Goal: Task Accomplishment & Management: Use online tool/utility

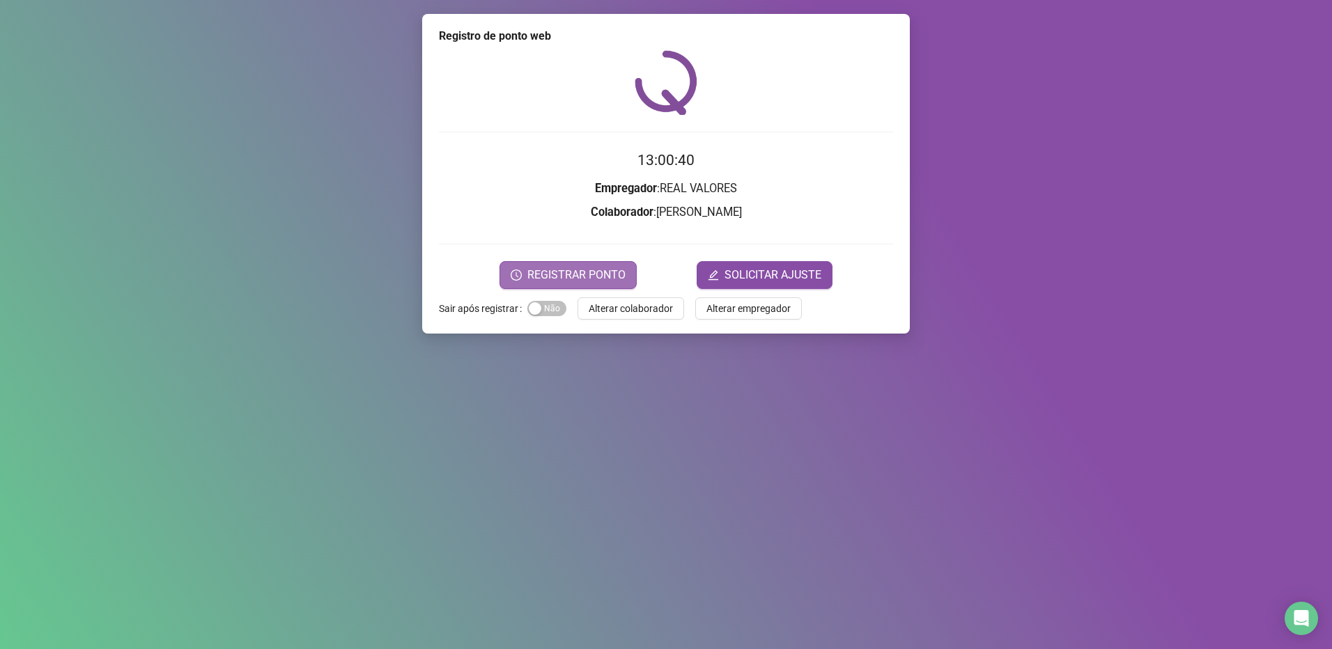
click at [590, 286] on button "REGISTRAR PONTO" at bounding box center [568, 275] width 137 height 28
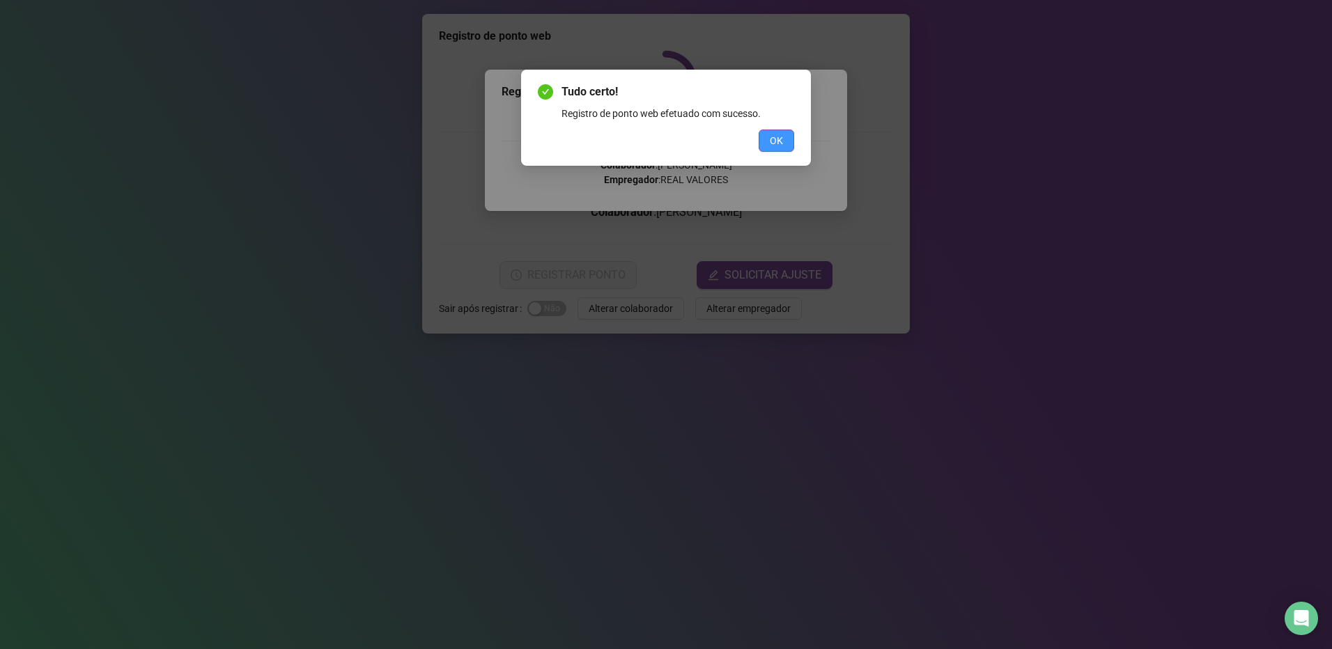
click at [776, 143] on span "OK" at bounding box center [776, 140] width 13 height 15
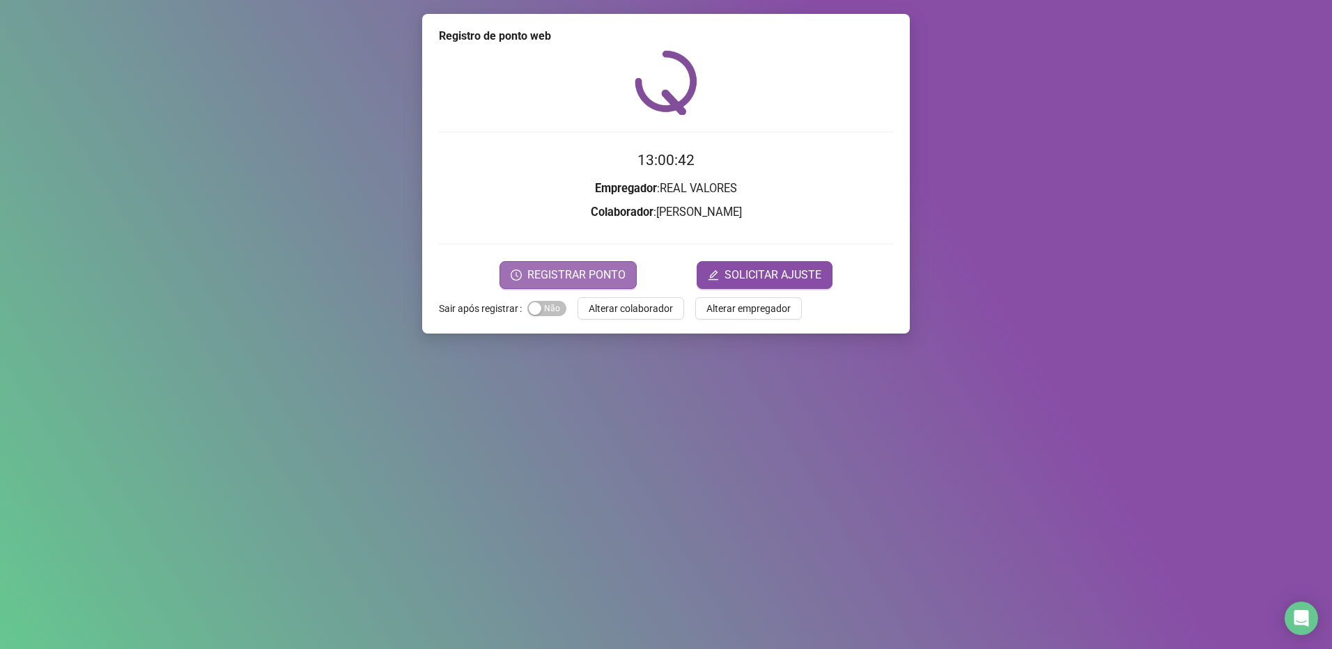
click at [558, 286] on button "REGISTRAR PONTO" at bounding box center [568, 275] width 137 height 28
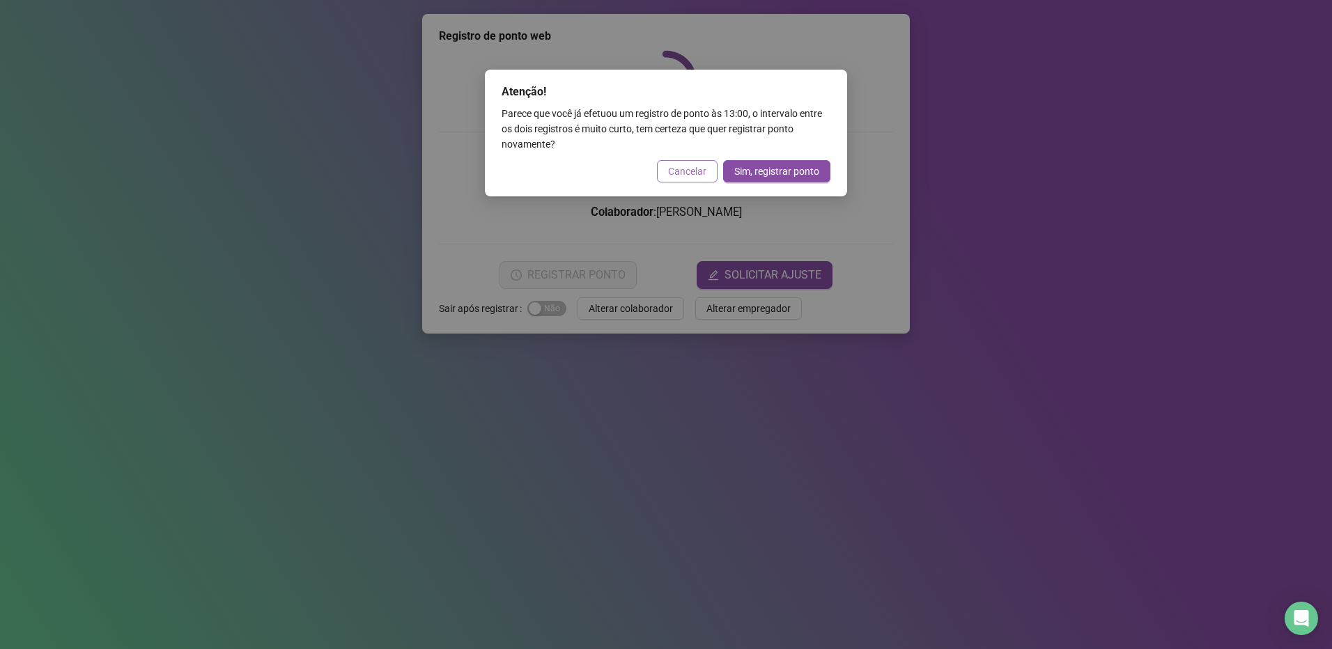
click at [706, 163] on button "Cancelar" at bounding box center [687, 171] width 61 height 22
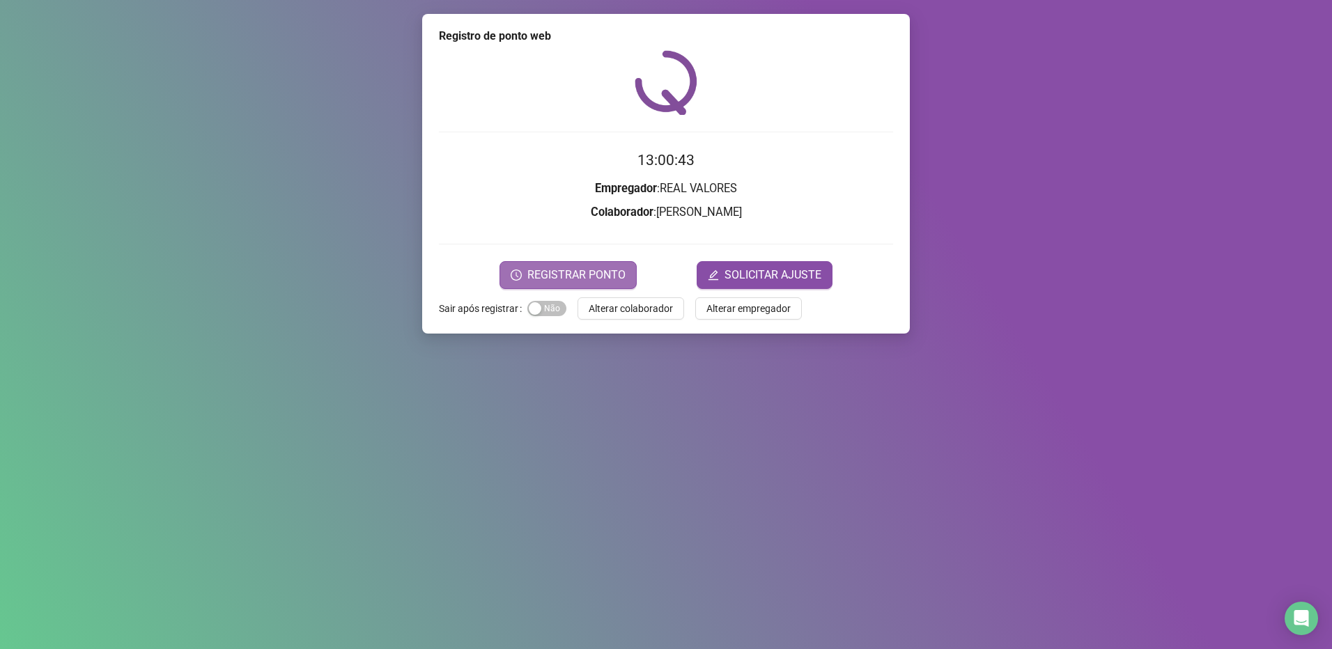
click at [581, 276] on span "REGISTRAR PONTO" at bounding box center [577, 275] width 98 height 17
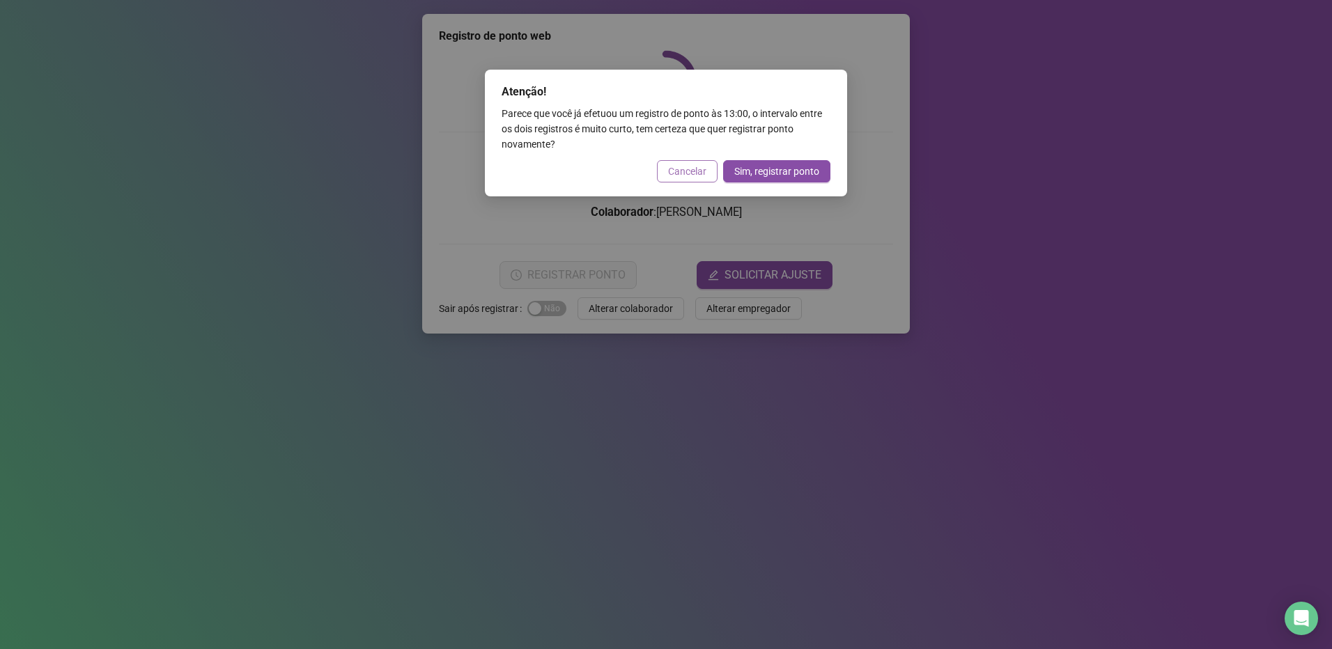
click at [701, 178] on span "Cancelar" at bounding box center [687, 171] width 38 height 15
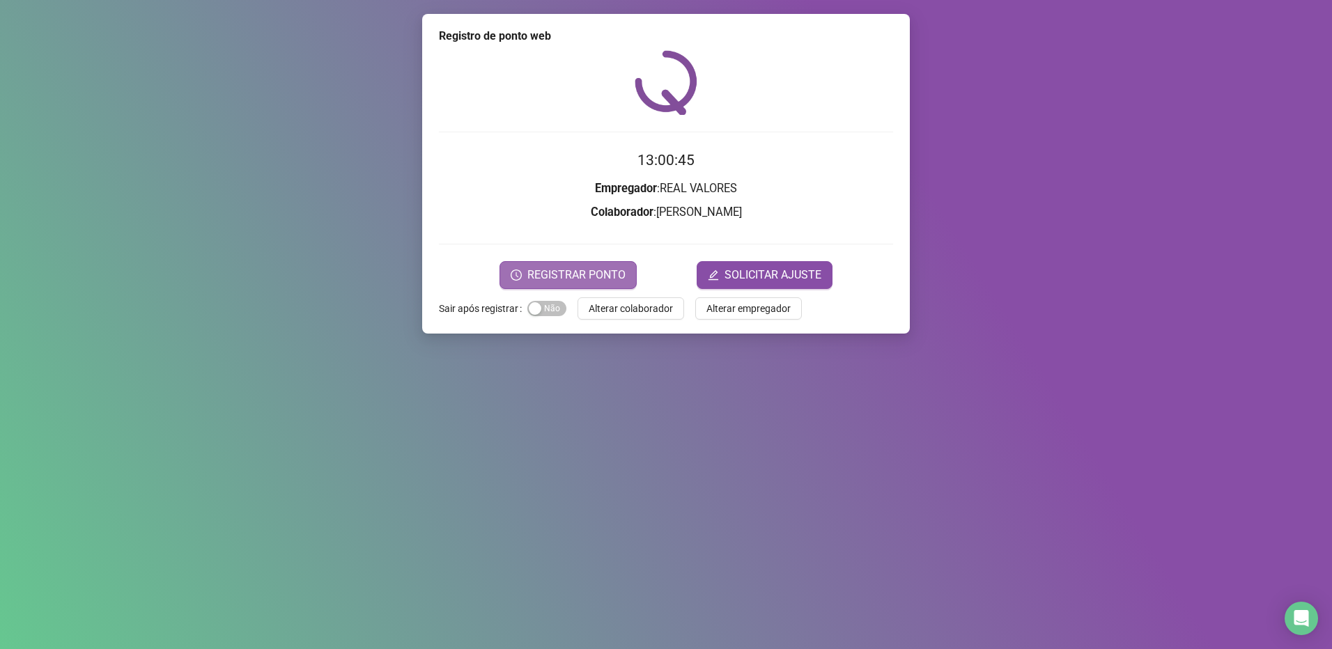
click at [596, 273] on span "REGISTRAR PONTO" at bounding box center [577, 275] width 98 height 17
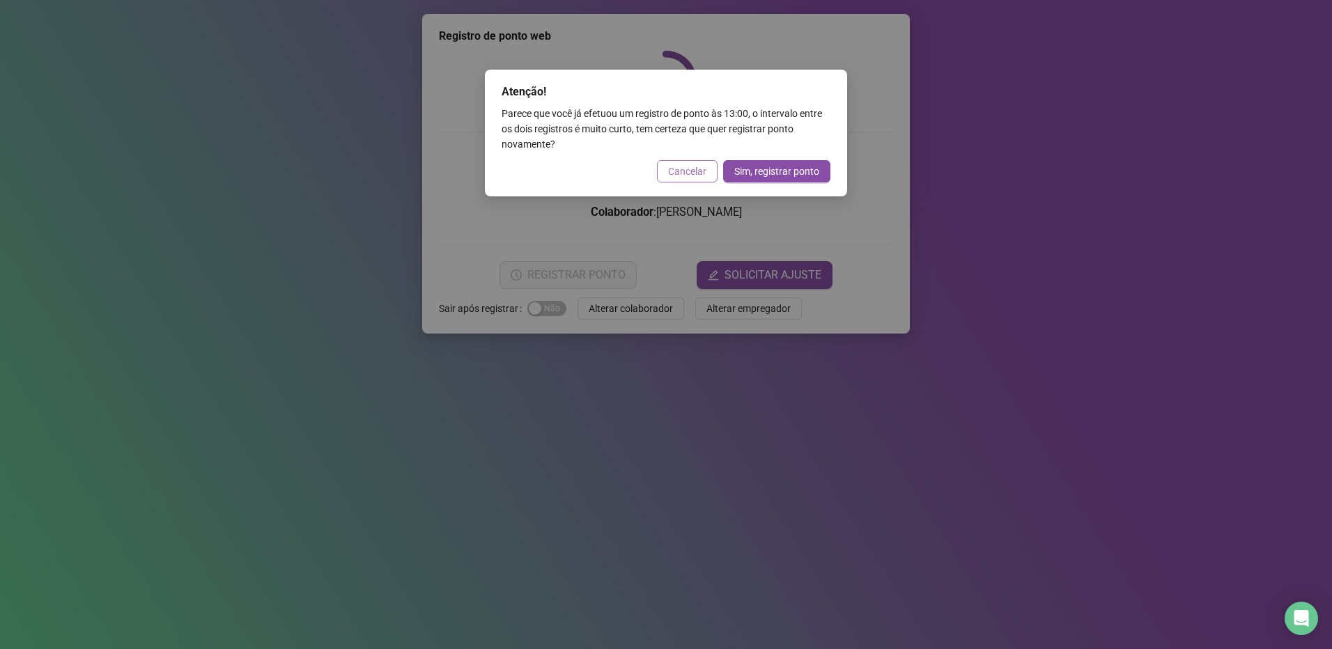
click at [694, 177] on span "Cancelar" at bounding box center [687, 171] width 38 height 15
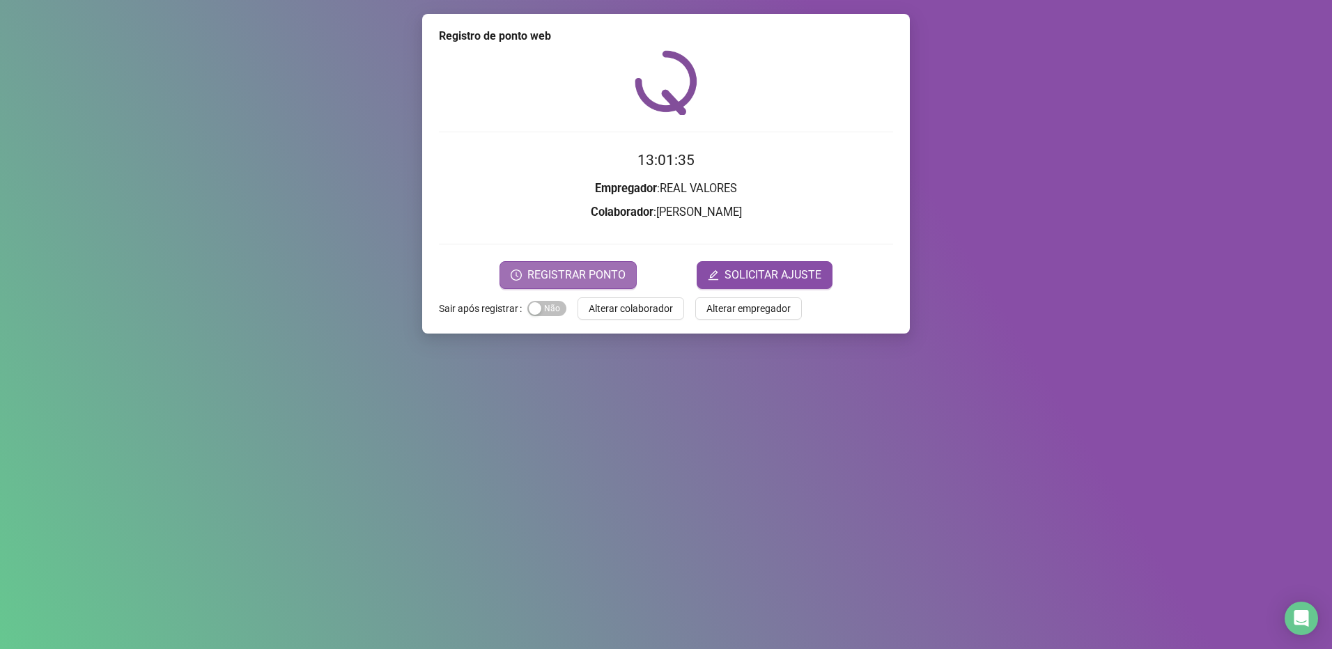
click at [565, 270] on span "REGISTRAR PONTO" at bounding box center [577, 275] width 98 height 17
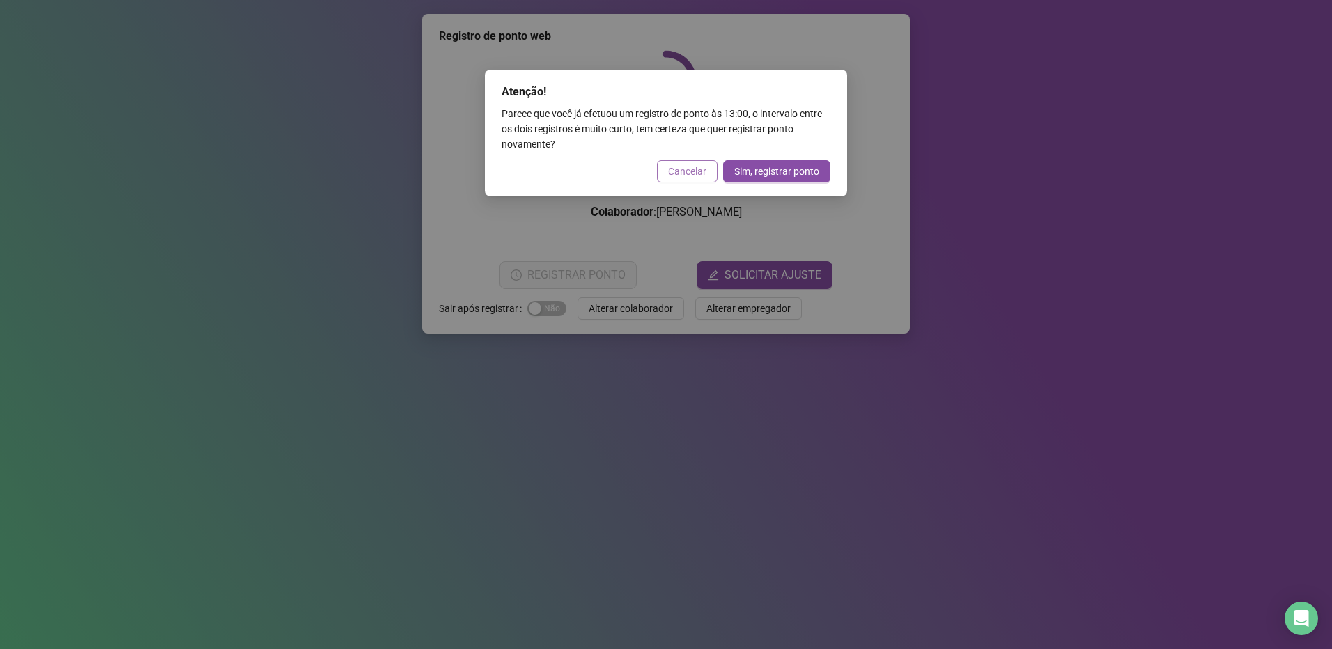
click at [676, 176] on span "Cancelar" at bounding box center [687, 171] width 38 height 15
